Goal: Download file/media

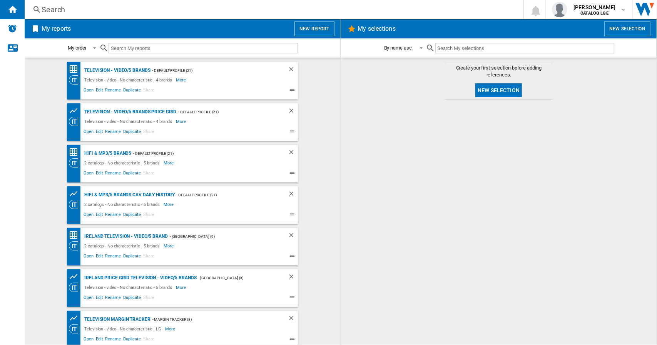
click at [48, 225] on div "Television - video/5 brands - Default profile (21) Television - video - No char…" at bounding box center [182, 202] width 300 height 280
click at [87, 89] on span "Open" at bounding box center [88, 91] width 12 height 9
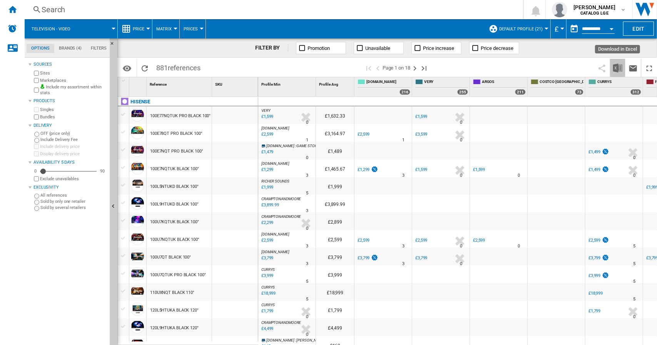
click at [616, 65] on img "Download in Excel" at bounding box center [617, 67] width 9 height 9
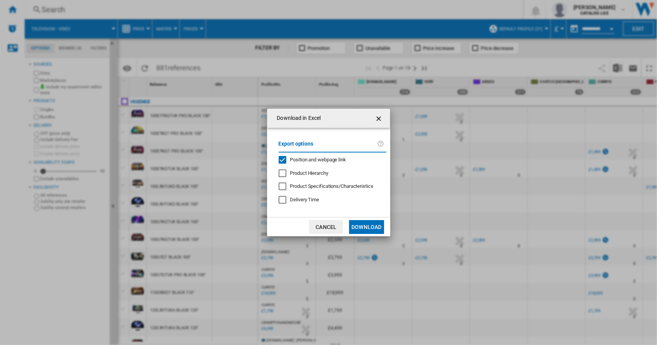
click at [282, 162] on div "Position and webpage link" at bounding box center [282, 160] width 8 height 8
click at [365, 228] on button "Download" at bounding box center [366, 227] width 35 height 14
